Goal: Navigation & Orientation: Find specific page/section

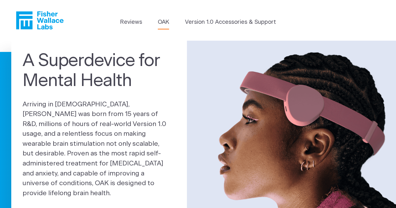
click at [165, 24] on link "OAK" at bounding box center [163, 22] width 11 height 8
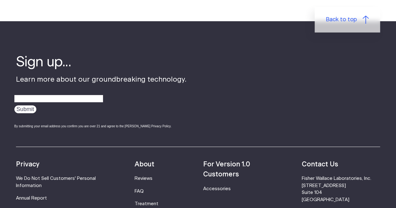
scroll to position [1096, 0]
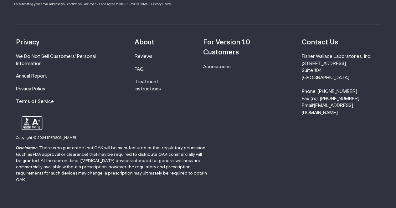
click at [224, 67] on link "Accessories" at bounding box center [217, 66] width 28 height 5
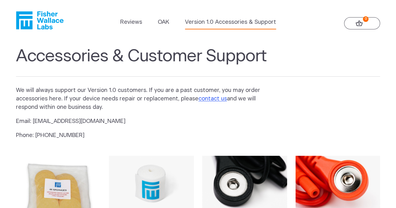
scroll to position [0, 0]
